Goal: Ask a question

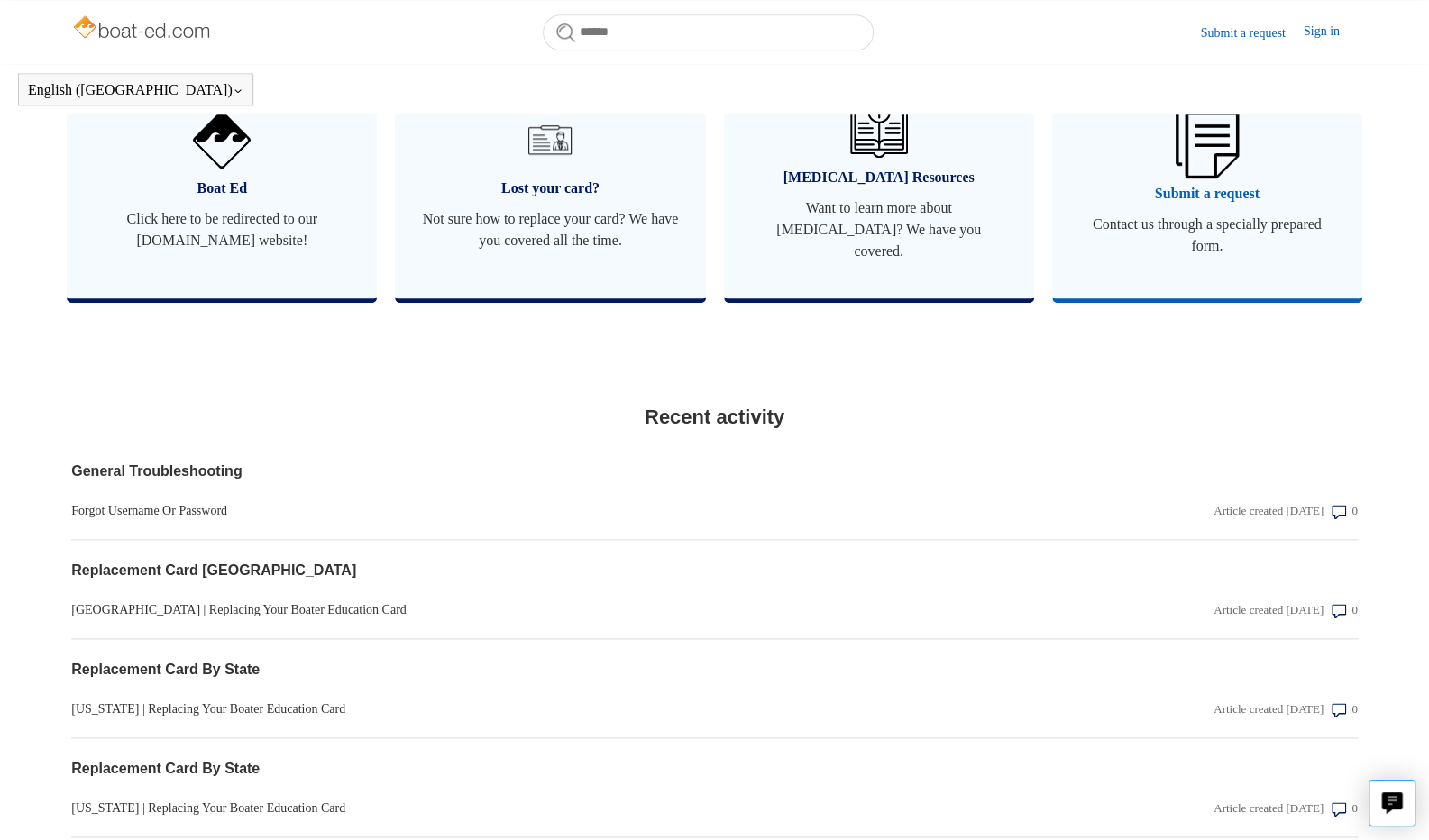
scroll to position [1121, 0]
click at [1227, 203] on span "Submit a request" at bounding box center [1206, 192] width 256 height 22
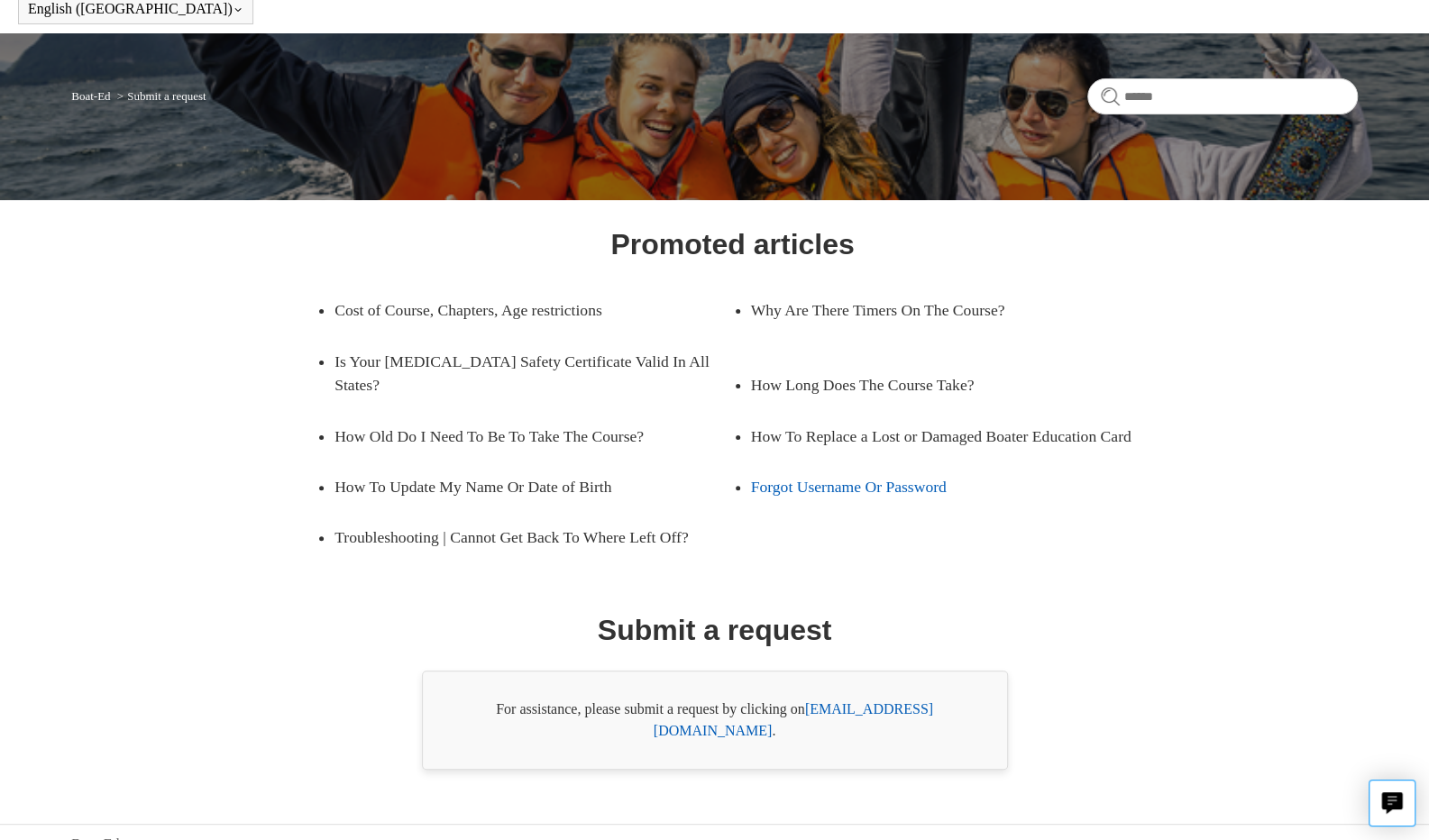
scroll to position [82, 0]
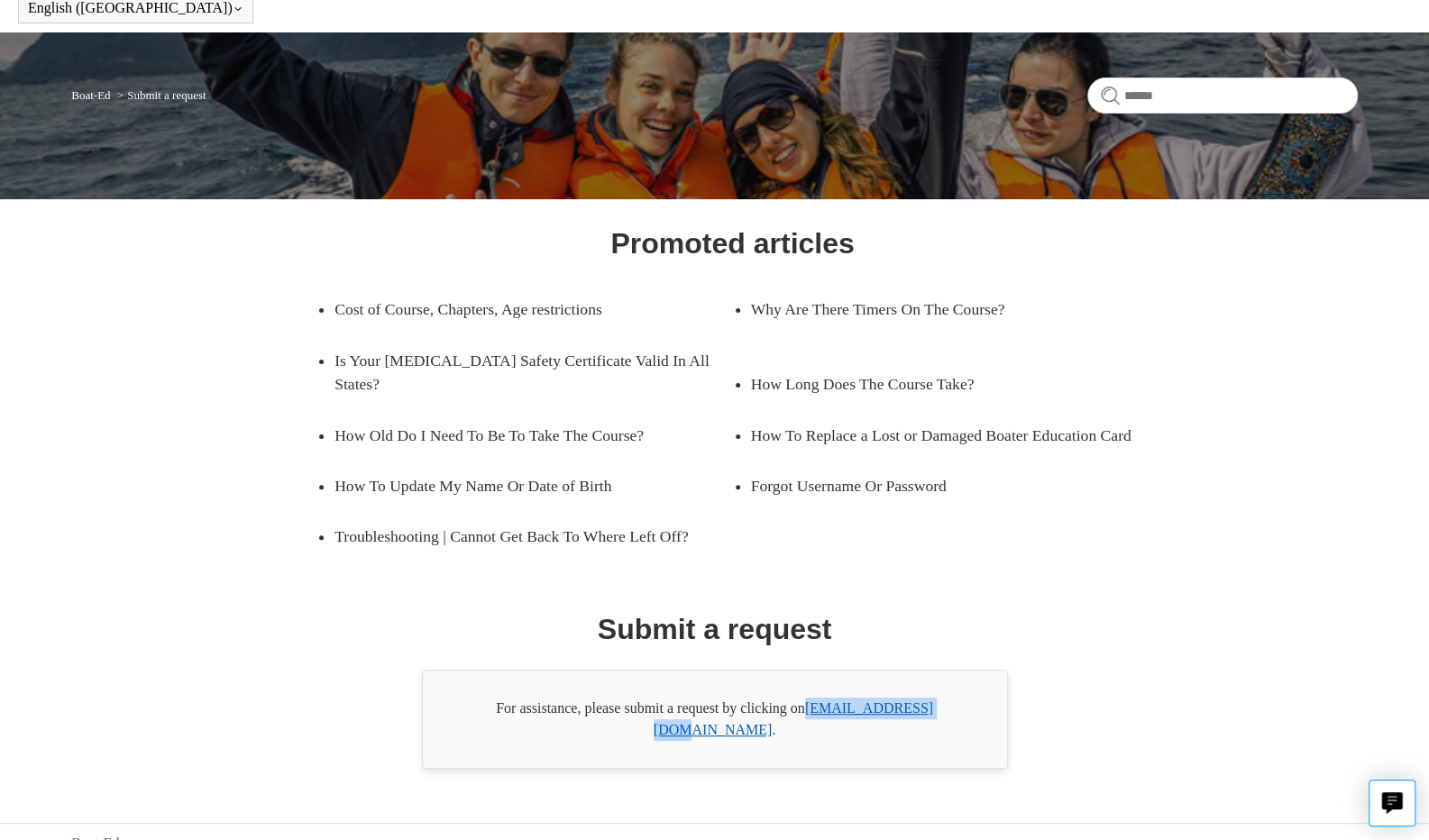
drag, startPoint x: 811, startPoint y: 709, endPoint x: 952, endPoint y: 713, distance: 141.1
click at [952, 713] on div "For assistance, please submit a request by clicking on [EMAIL_ADDRESS][DOMAIN_N…" at bounding box center [714, 719] width 586 height 99
copy link "[EMAIL_ADDRESS][DOMAIN_NAME]"
